Goal: Find specific page/section: Find specific page/section

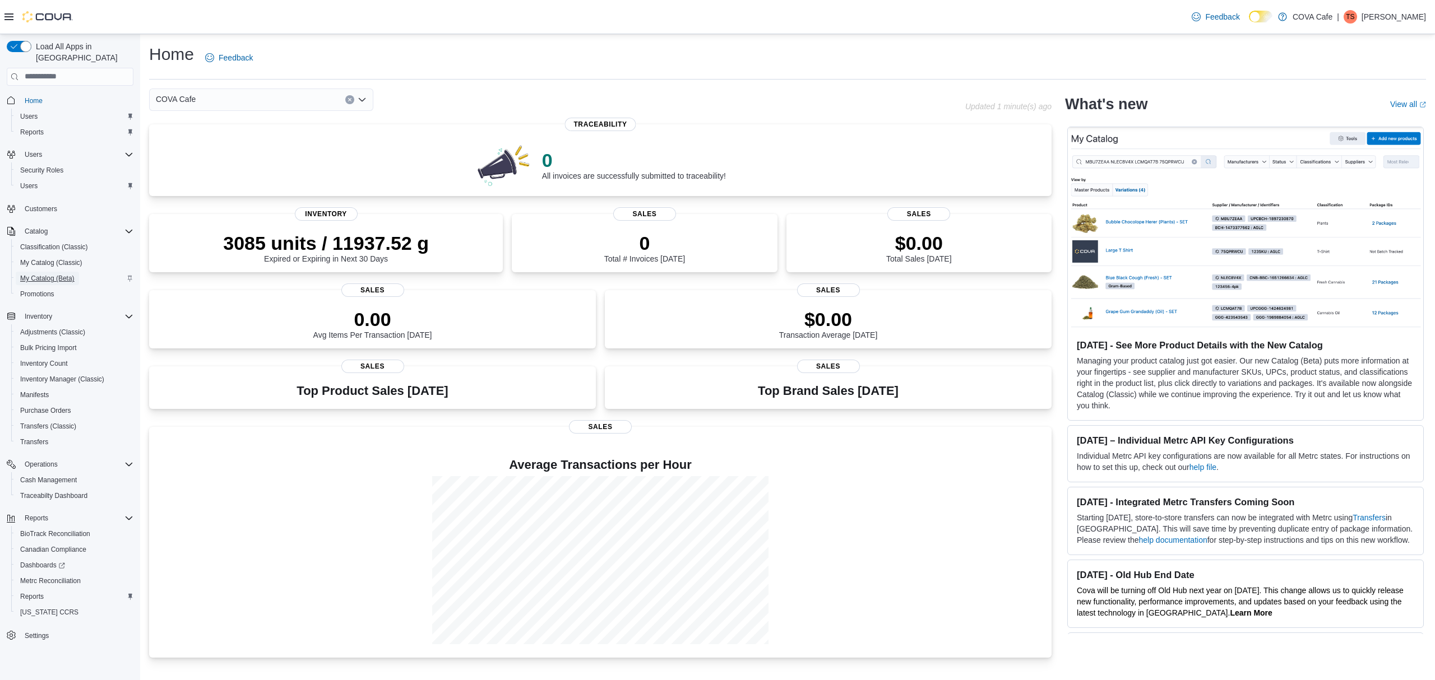
click at [43, 274] on span "My Catalog (Beta)" at bounding box center [47, 278] width 54 height 9
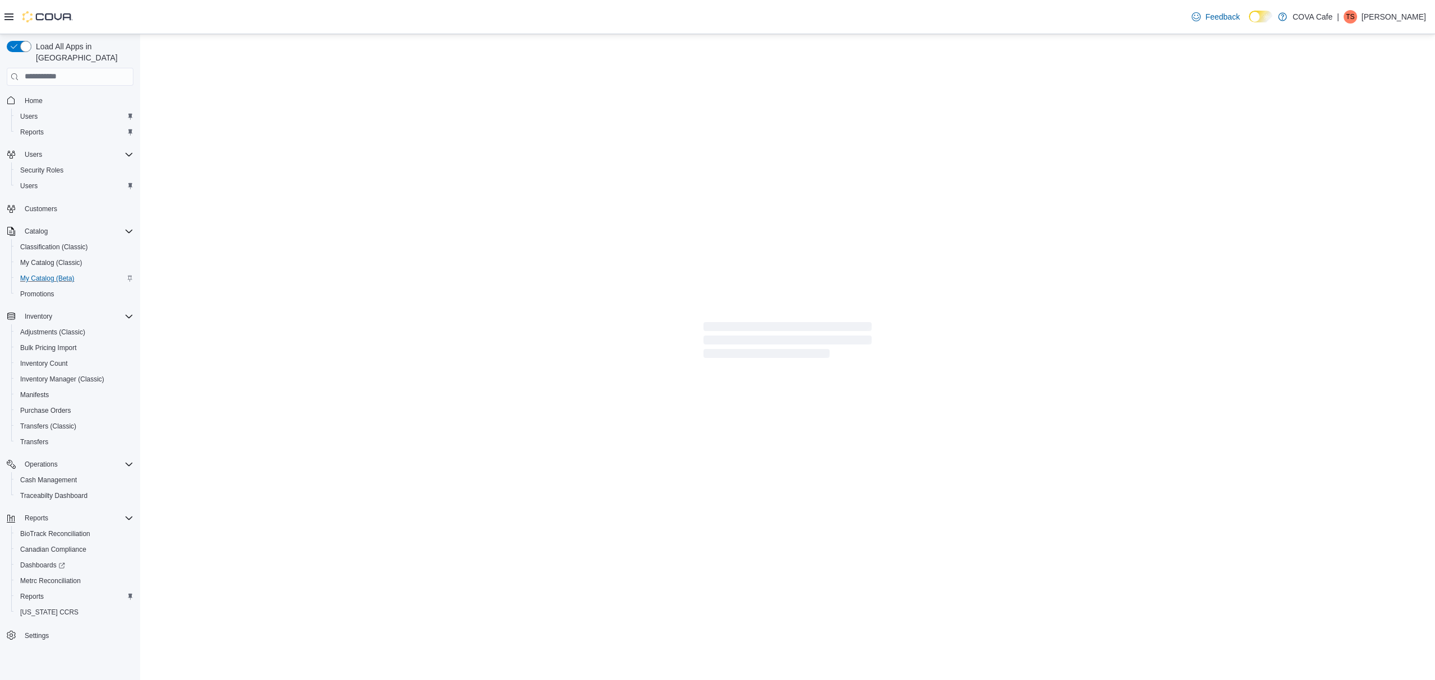
select select "**********"
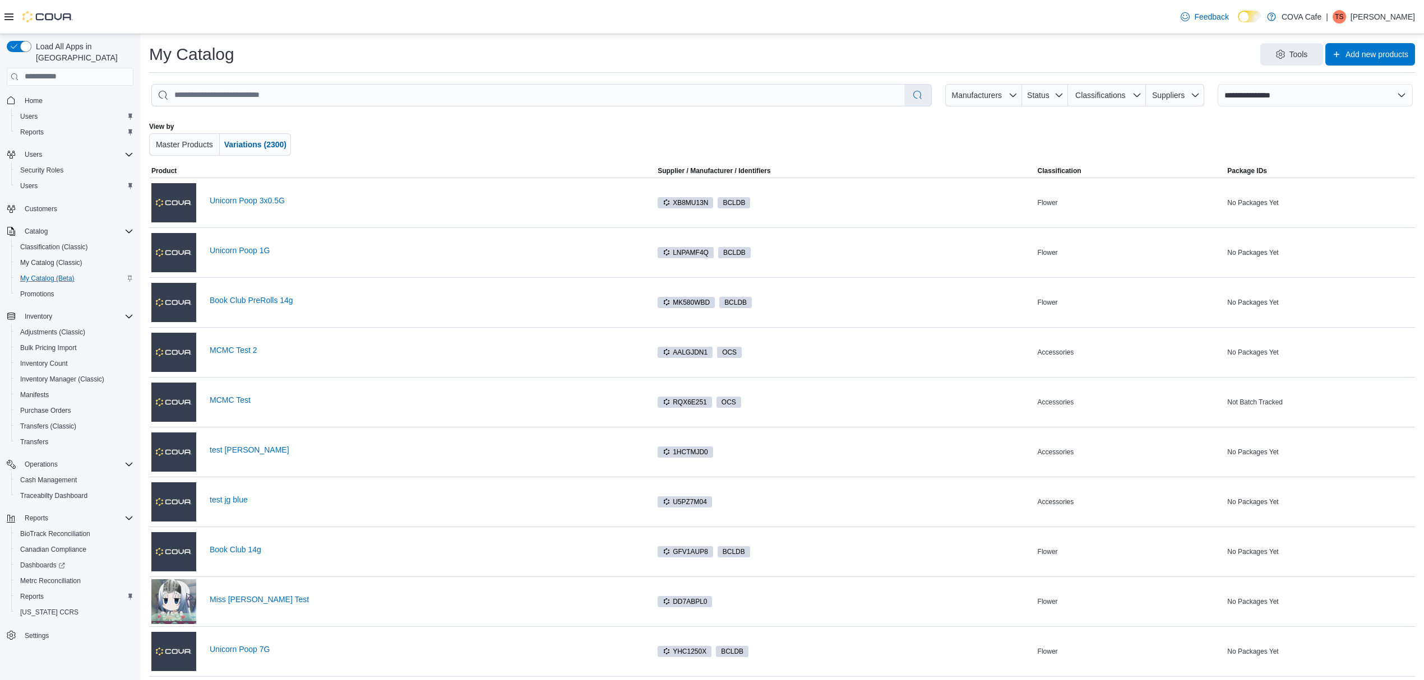
click at [1404, 15] on p "[PERSON_NAME]" at bounding box center [1382, 16] width 64 height 13
click at [1357, 115] on span "Sign Out" at bounding box center [1342, 113] width 30 height 11
